Goal: Book appointment/travel/reservation

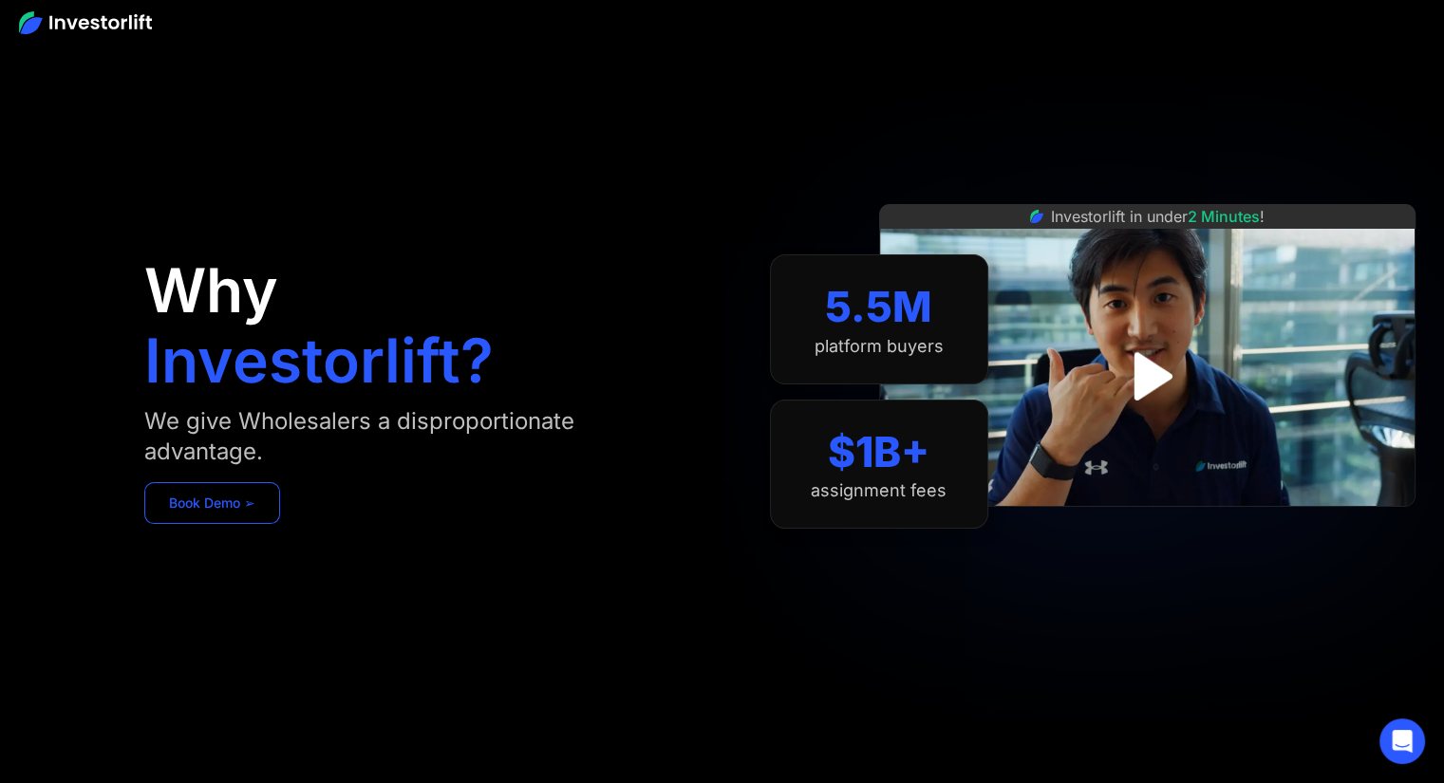
click at [201, 502] on link "Book Demo ➢" at bounding box center [212, 503] width 136 height 42
